Goal: Task Accomplishment & Management: Manage account settings

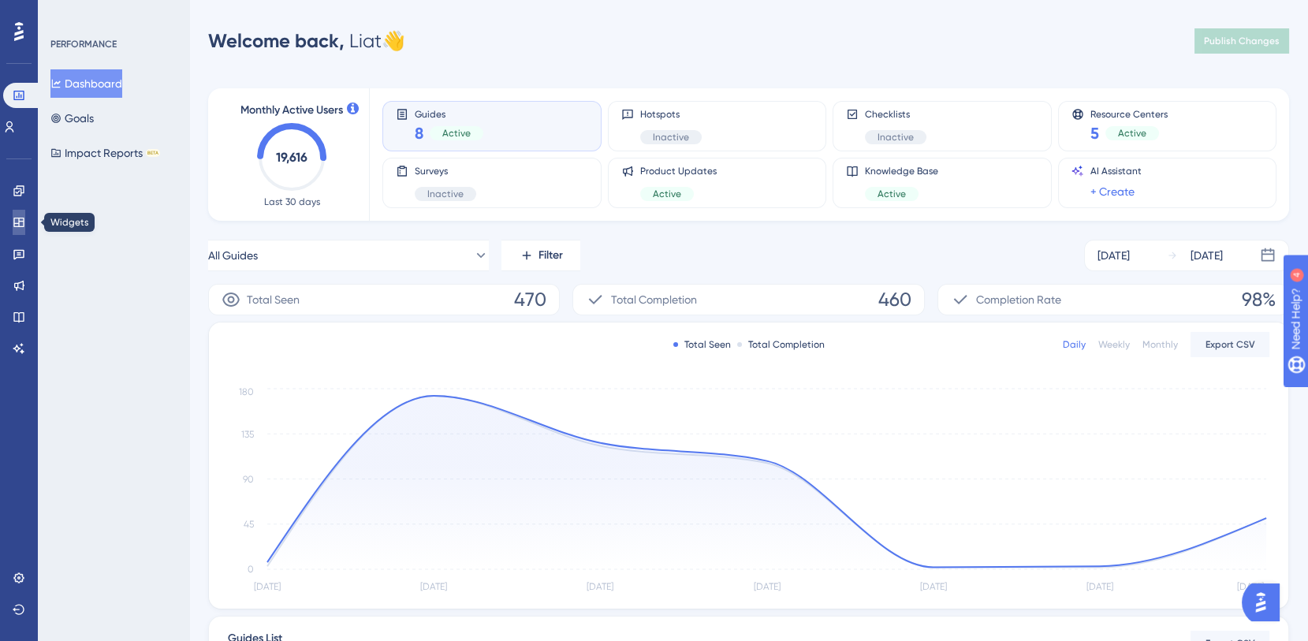
click at [22, 218] on icon at bounding box center [18, 222] width 10 height 9
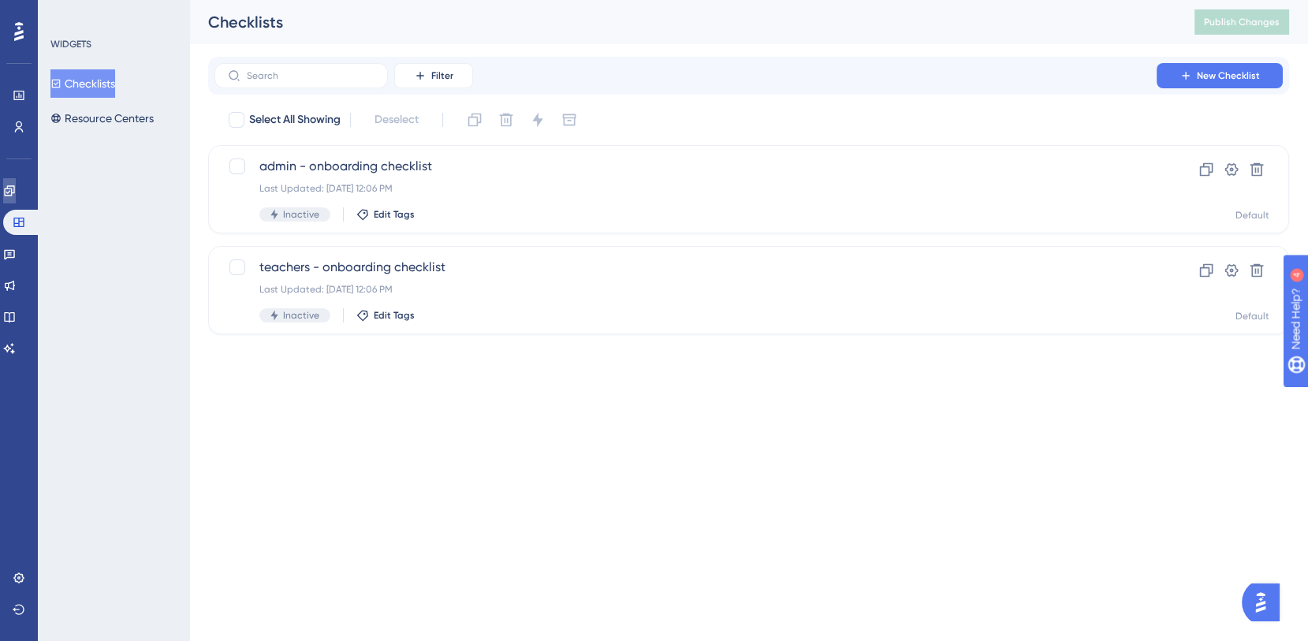
click at [16, 199] on link at bounding box center [9, 190] width 13 height 25
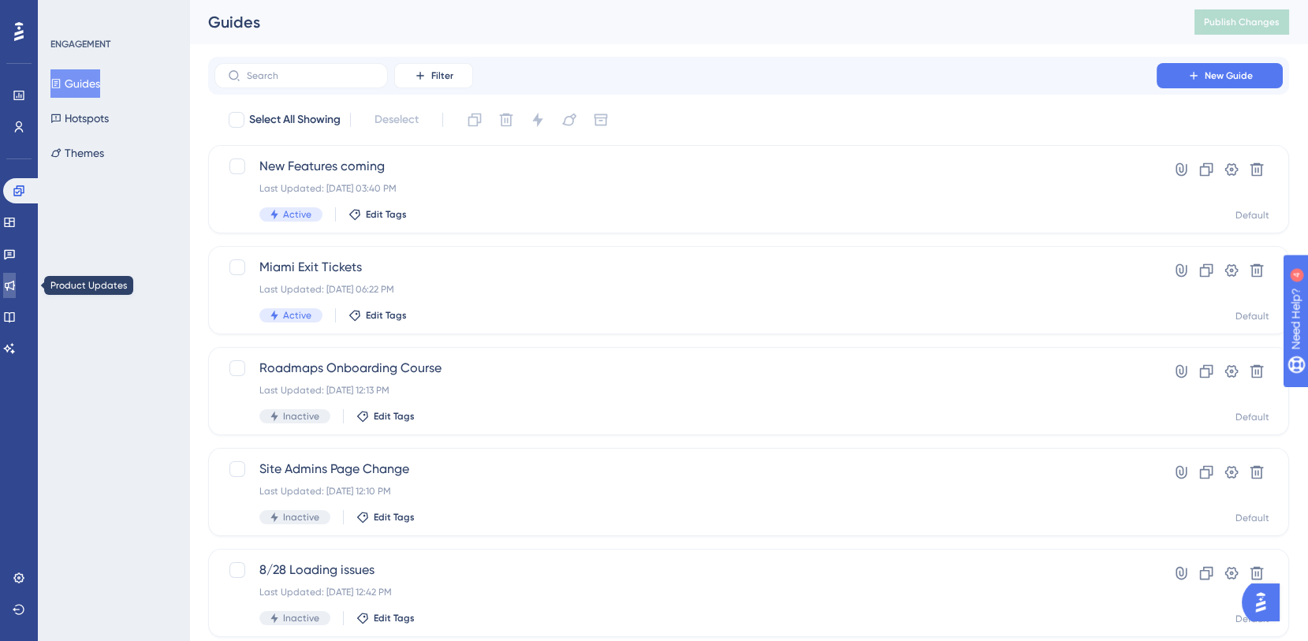
click at [15, 287] on icon at bounding box center [10, 286] width 10 height 10
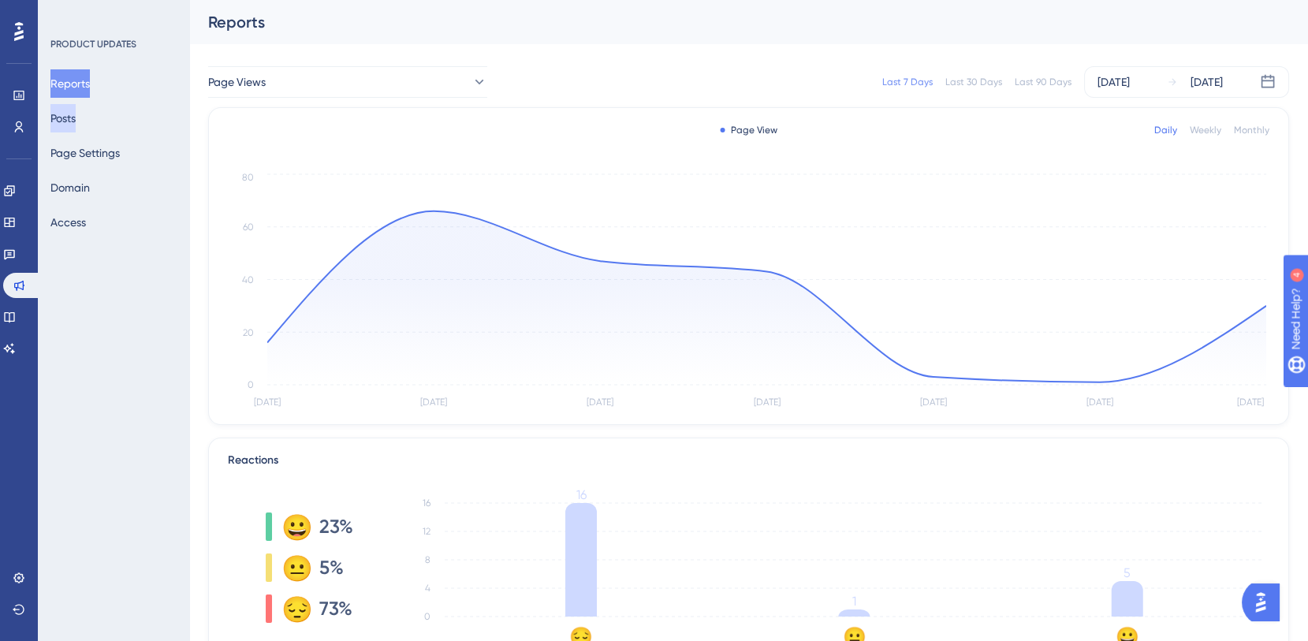
click at [73, 116] on button "Posts" at bounding box center [62, 118] width 25 height 28
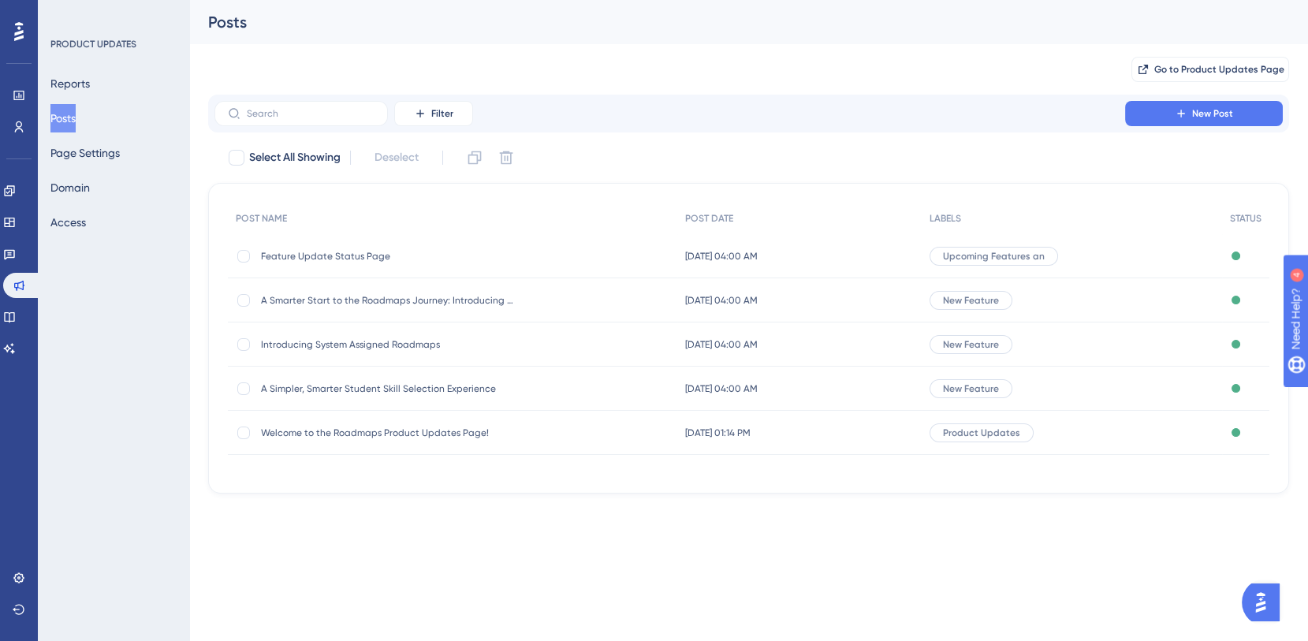
click at [393, 307] on div "A Smarter Start to the Roadmaps Journey: Introducing the New Diagnostic Page! A…" at bounding box center [387, 300] width 252 height 44
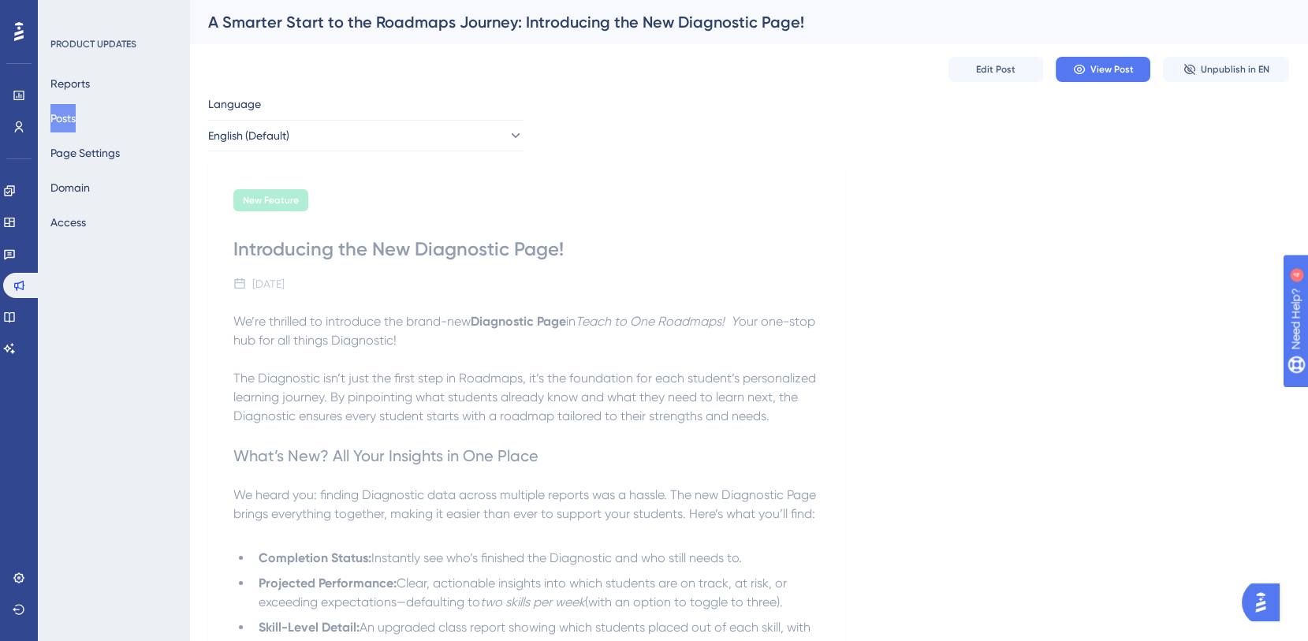
scroll to position [238, 0]
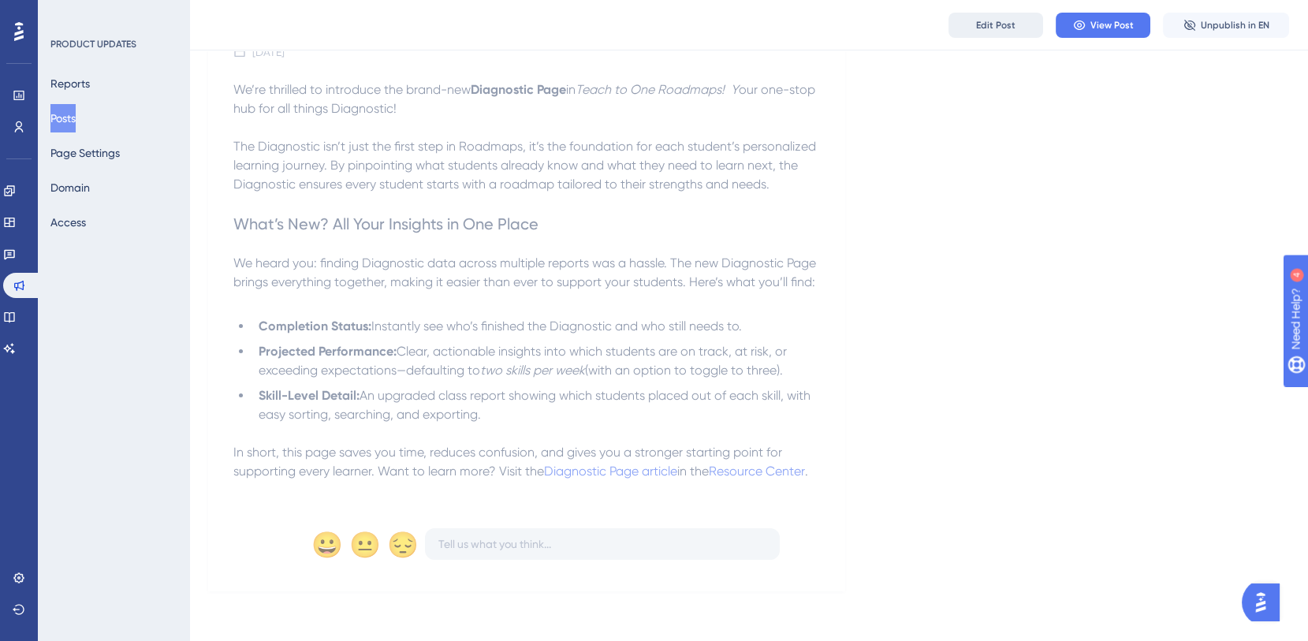
click at [993, 34] on button "Edit Post" at bounding box center [995, 25] width 95 height 25
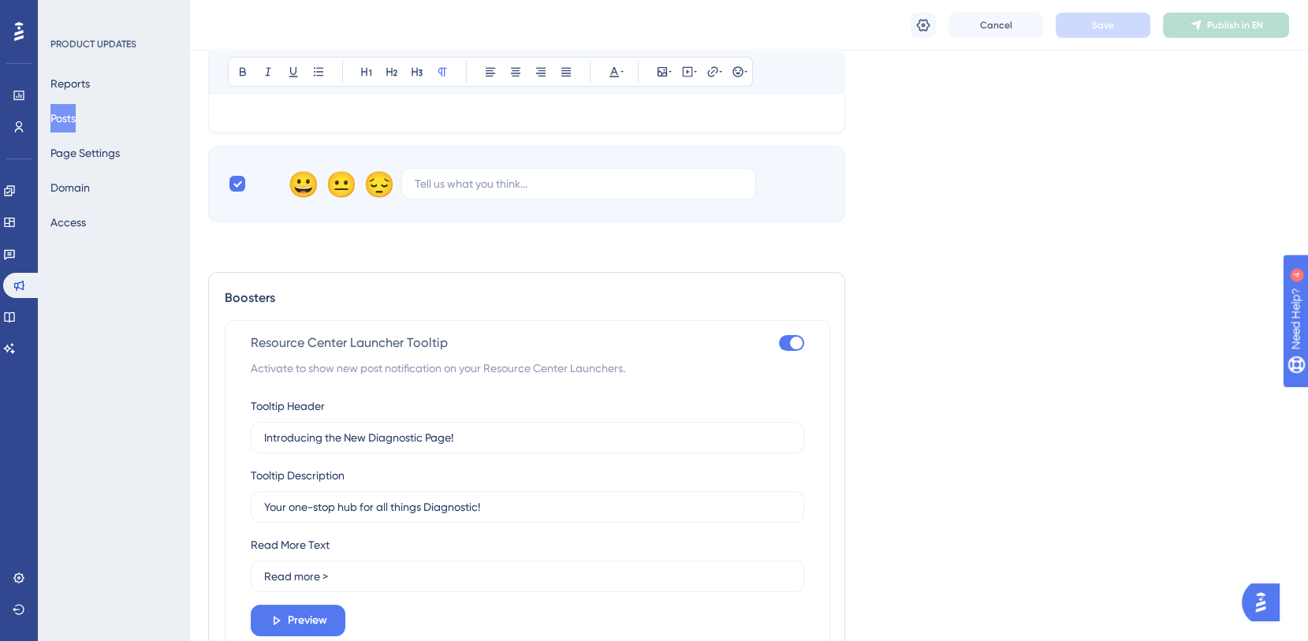
scroll to position [712, 0]
